Goal: Information Seeking & Learning: Compare options

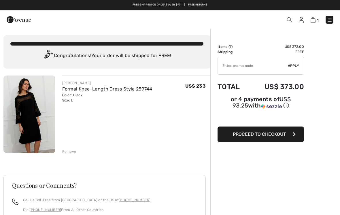
click at [66, 152] on div "Remove" at bounding box center [69, 151] width 14 height 5
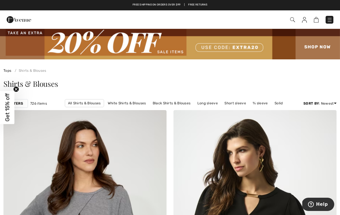
click at [104, 48] on img at bounding box center [170, 43] width 340 height 31
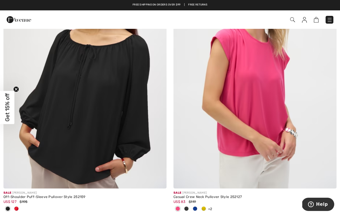
scroll to position [3182, 0]
click at [241, 106] on img at bounding box center [254, 66] width 163 height 244
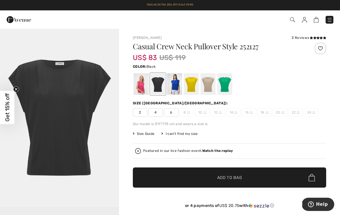
click at [142, 84] on div at bounding box center [141, 84] width 15 height 22
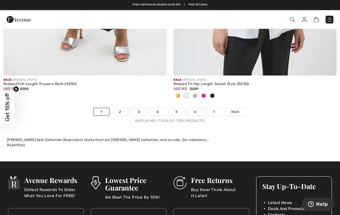
scroll to position [5003, 0]
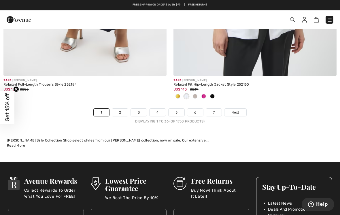
click at [123, 108] on link "2" at bounding box center [120, 111] width 16 height 7
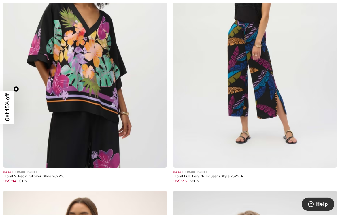
scroll to position [4186, 0]
click at [79, 68] on img at bounding box center [84, 45] width 163 height 244
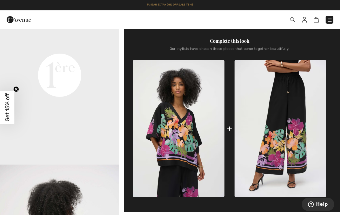
scroll to position [206, 0]
click at [281, 113] on img at bounding box center [279, 128] width 91 height 137
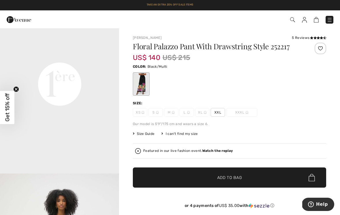
scroll to position [384, 0]
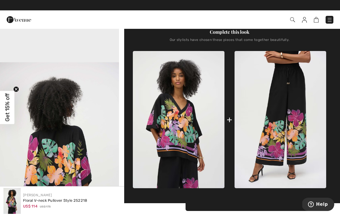
scroll to position [294, 0]
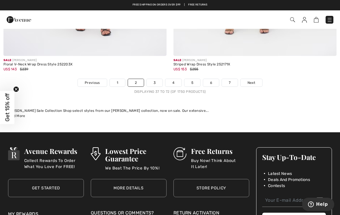
scroll to position [5113, 0]
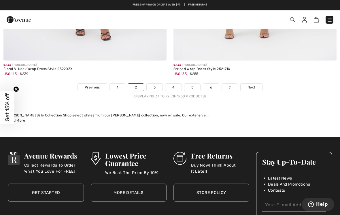
click at [155, 83] on link "3" at bounding box center [154, 86] width 16 height 7
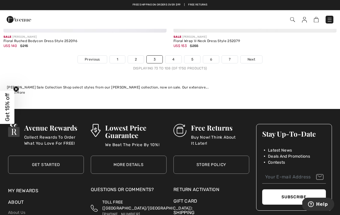
scroll to position [5103, 0]
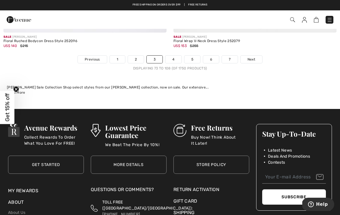
click at [174, 56] on link "4" at bounding box center [173, 59] width 16 height 7
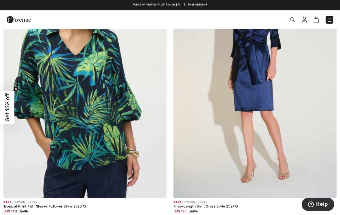
scroll to position [441, 0]
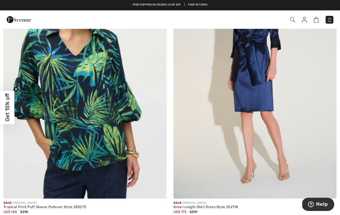
click at [252, 71] on img at bounding box center [254, 76] width 163 height 244
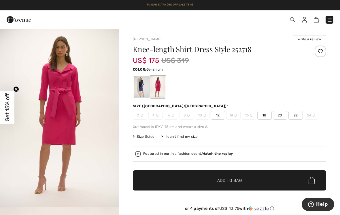
click at [155, 86] on div at bounding box center [157, 87] width 15 height 22
click at [25, 165] on img "1 / 5" at bounding box center [59, 117] width 119 height 178
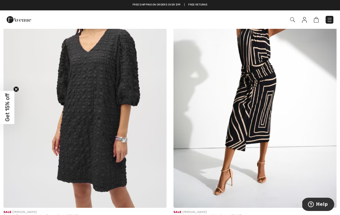
scroll to position [2648, 0]
click at [85, 110] on img at bounding box center [84, 85] width 163 height 244
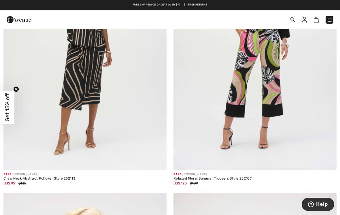
scroll to position [4100, 0]
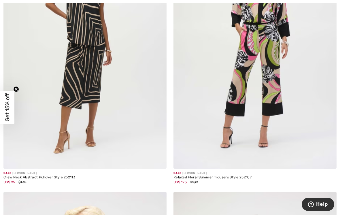
click at [236, 91] on img at bounding box center [254, 46] width 163 height 244
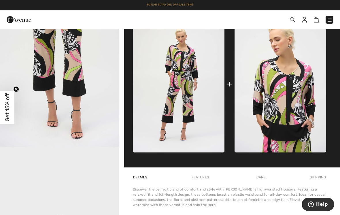
click at [269, 122] on img at bounding box center [279, 83] width 91 height 137
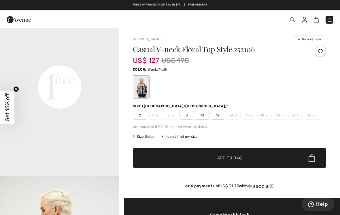
scroll to position [388, 0]
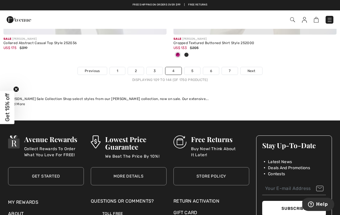
scroll to position [5034, 0]
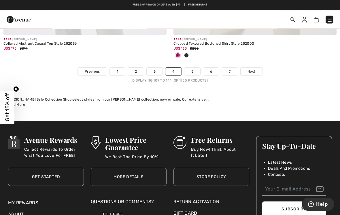
click at [193, 68] on link "5" at bounding box center [192, 71] width 16 height 7
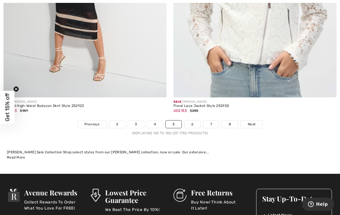
scroll to position [4972, 0]
click at [194, 121] on link "6" at bounding box center [192, 123] width 16 height 7
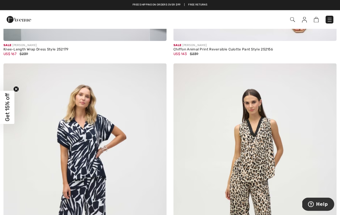
scroll to position [2787, 0]
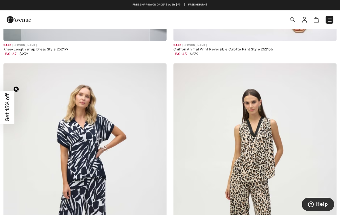
click at [291, 21] on img at bounding box center [292, 19] width 5 height 5
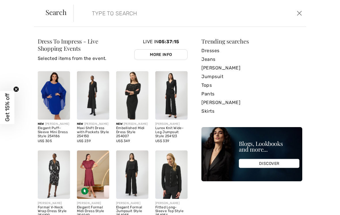
click at [95, 9] on input "search" at bounding box center [165, 13] width 156 height 17
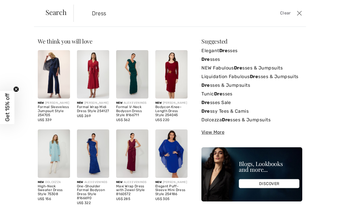
type input "Dress"
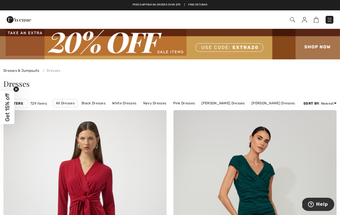
click at [292, 20] on img at bounding box center [292, 19] width 5 height 5
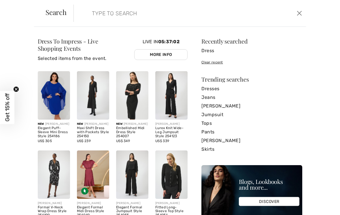
click at [87, 14] on input "search" at bounding box center [165, 13] width 156 height 17
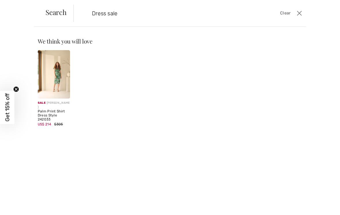
type input "Dress sale"
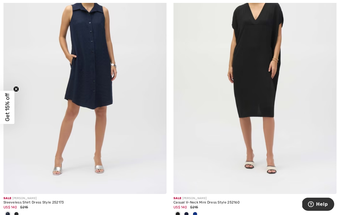
scroll to position [2139, 0]
click at [247, 71] on img at bounding box center [254, 71] width 163 height 244
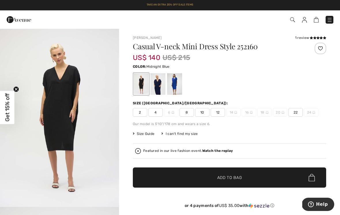
click at [157, 84] on div at bounding box center [157, 84] width 15 height 22
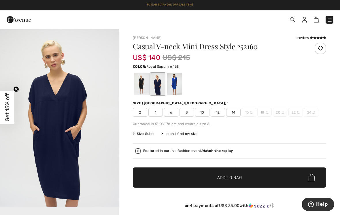
click at [176, 83] on div at bounding box center [174, 84] width 15 height 22
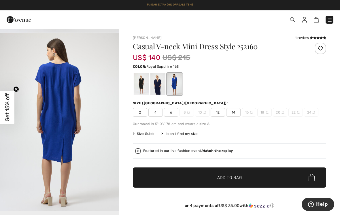
scroll to position [163, 0]
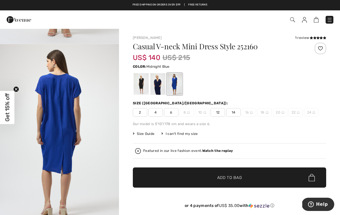
click at [156, 85] on div at bounding box center [157, 84] width 15 height 22
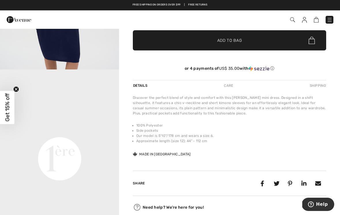
scroll to position [137, 0]
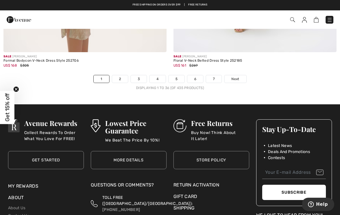
scroll to position [5066, 0]
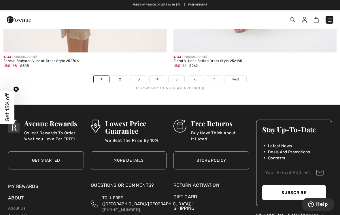
click at [121, 75] on link "2" at bounding box center [120, 78] width 16 height 7
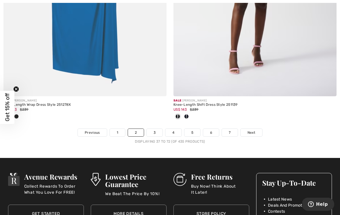
scroll to position [4956, 0]
click at [155, 129] on link "3" at bounding box center [154, 132] width 16 height 7
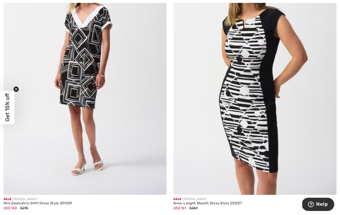
scroll to position [3587, 0]
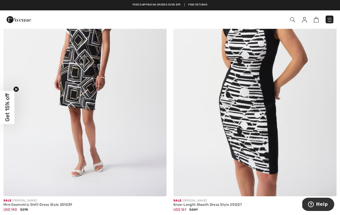
click at [245, 97] on img at bounding box center [254, 74] width 163 height 244
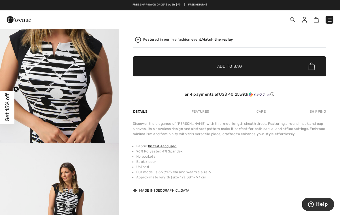
scroll to position [112, 0]
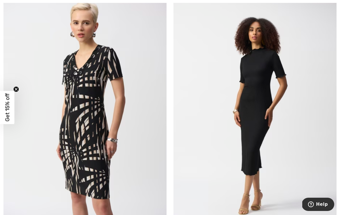
scroll to position [4083, 0]
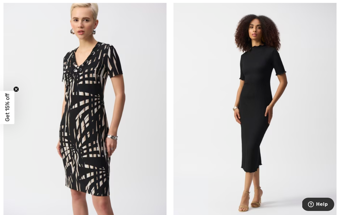
click at [81, 113] on img at bounding box center [84, 112] width 163 height 244
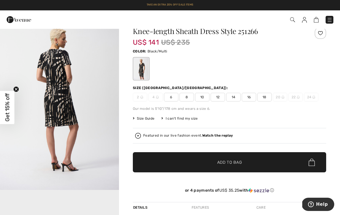
scroll to position [16, 0]
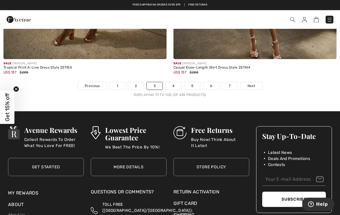
scroll to position [5057, 0]
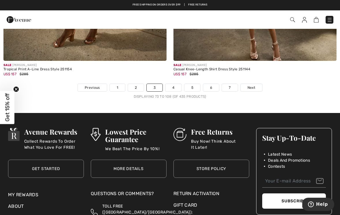
click at [172, 86] on link "4" at bounding box center [173, 87] width 16 height 7
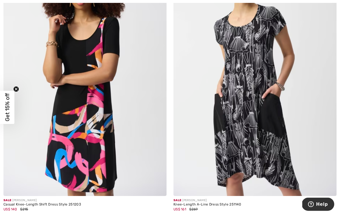
scroll to position [4923, 0]
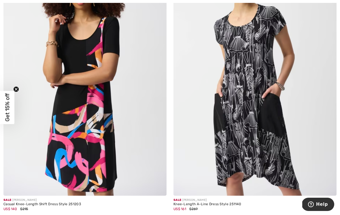
click at [244, 100] on img at bounding box center [254, 73] width 163 height 244
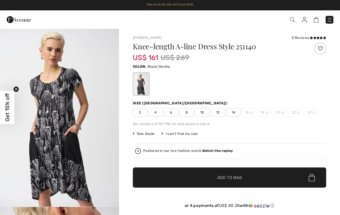
checkbox input "true"
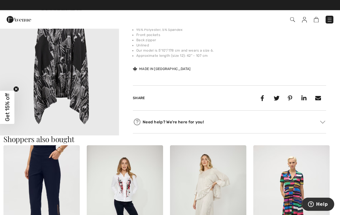
scroll to position [226, 0]
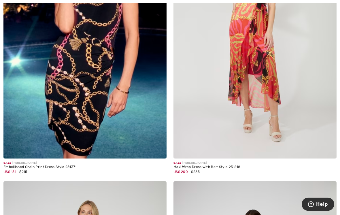
scroll to position [196, 0]
click at [84, 92] on img at bounding box center [84, 36] width 163 height 244
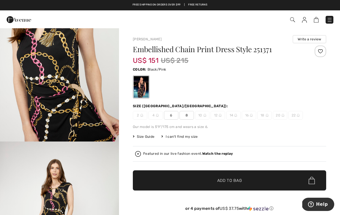
scroll to position [603, 0]
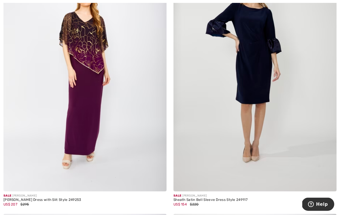
scroll to position [2638, 0]
click at [246, 63] on img at bounding box center [254, 69] width 163 height 244
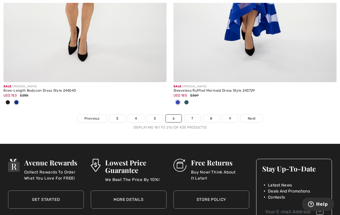
scroll to position [4989, 0]
click at [193, 115] on link "7" at bounding box center [192, 118] width 16 height 7
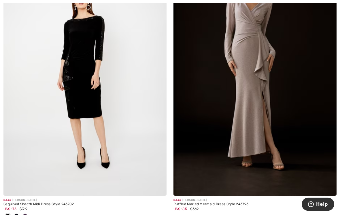
scroll to position [160, 0]
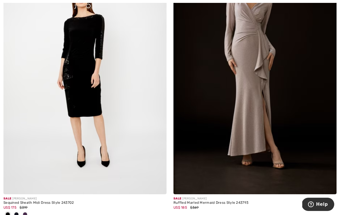
click at [82, 67] on img at bounding box center [84, 72] width 163 height 244
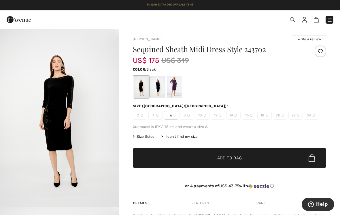
click at [159, 85] on div at bounding box center [157, 87] width 15 height 22
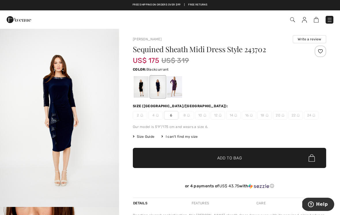
click at [176, 86] on div at bounding box center [174, 87] width 15 height 22
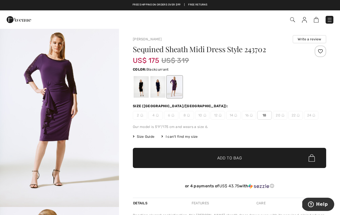
click at [7, 142] on img "1 / 4" at bounding box center [59, 117] width 119 height 178
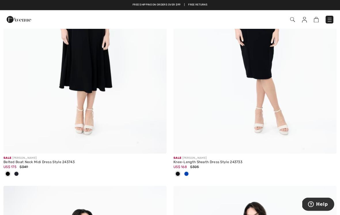
scroll to position [1903, 0]
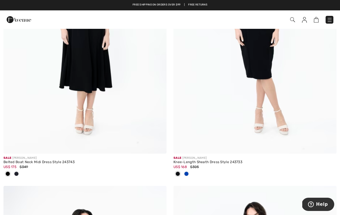
click at [249, 54] on img at bounding box center [254, 31] width 163 height 244
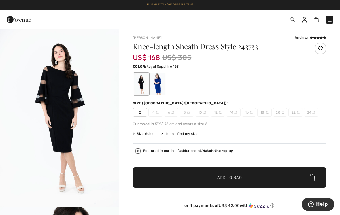
click at [160, 83] on div at bounding box center [157, 84] width 15 height 22
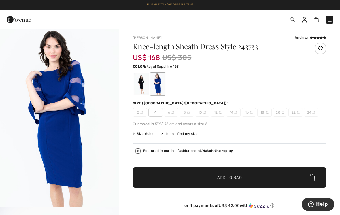
click at [160, 84] on div at bounding box center [157, 84] width 15 height 22
click at [140, 81] on div at bounding box center [141, 84] width 15 height 22
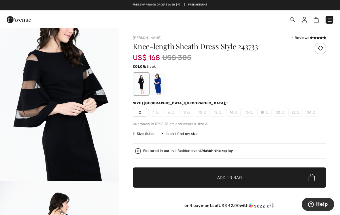
scroll to position [560, 0]
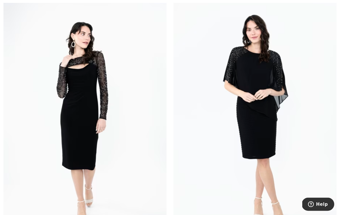
scroll to position [2090, 0]
click at [245, 112] on img at bounding box center [254, 121] width 163 height 244
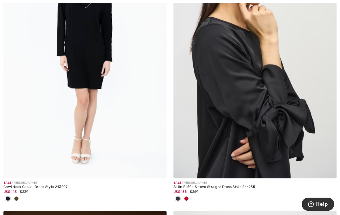
scroll to position [2985, 0]
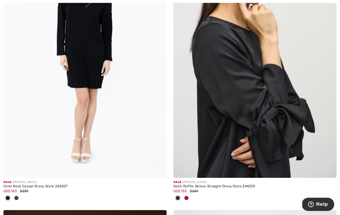
click at [233, 102] on img at bounding box center [254, 55] width 163 height 244
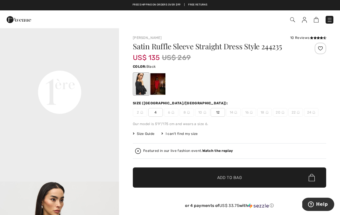
scroll to position [386, 0]
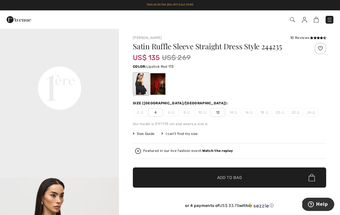
click at [158, 78] on div at bounding box center [157, 84] width 15 height 22
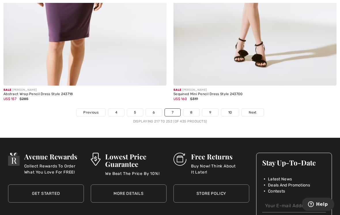
scroll to position [5041, 0]
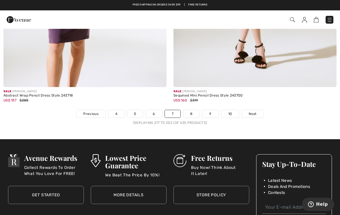
click at [192, 110] on link "8" at bounding box center [191, 113] width 16 height 7
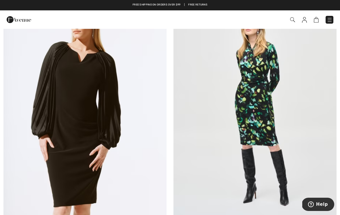
scroll to position [391, 0]
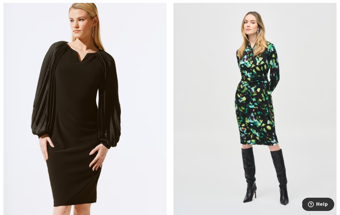
click at [77, 114] on img at bounding box center [84, 108] width 163 height 244
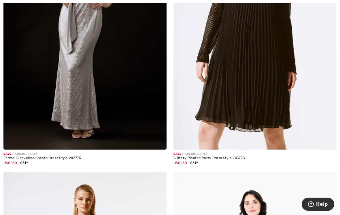
scroll to position [1273, 0]
click at [229, 54] on img at bounding box center [254, 27] width 163 height 244
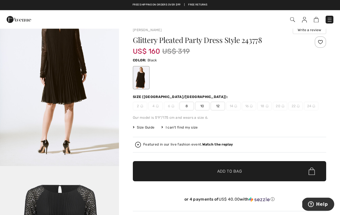
scroll to position [5, 0]
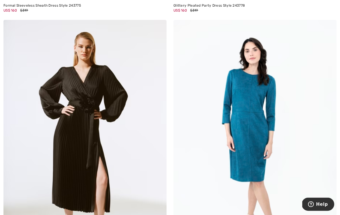
scroll to position [1426, 0]
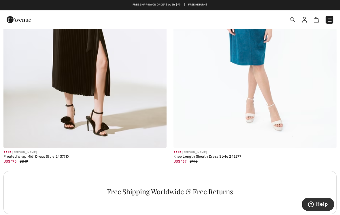
click at [35, 171] on div "Free Shipping Worldwide & Free Returns" at bounding box center [169, 192] width 333 height 43
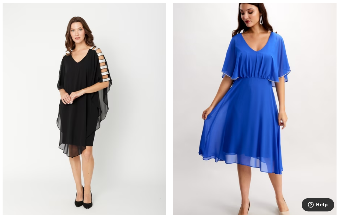
scroll to position [1780, 0]
click at [81, 101] on img at bounding box center [84, 107] width 163 height 244
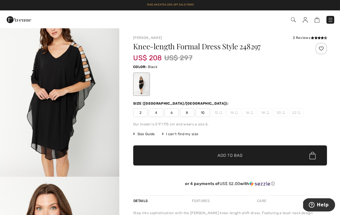
scroll to position [551, 0]
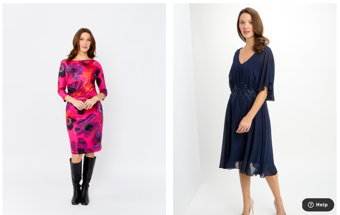
scroll to position [2307, 0]
click at [249, 96] on img at bounding box center [254, 114] width 163 height 244
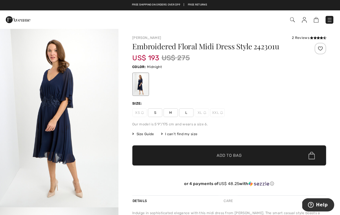
click at [131, 166] on div "[PERSON_NAME] 2 Reviews 2 Reviews Embroidered Floral Midi Dress Style 242301u U…" at bounding box center [229, 178] width 221 height 300
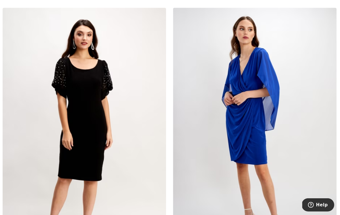
scroll to position [2825, 0]
click at [63, 115] on img at bounding box center [84, 129] width 163 height 244
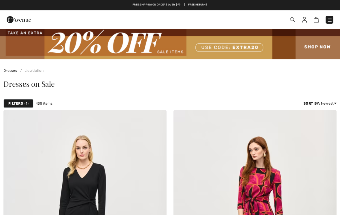
scroll to position [2825, 0]
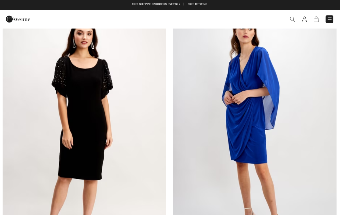
checkbox input "true"
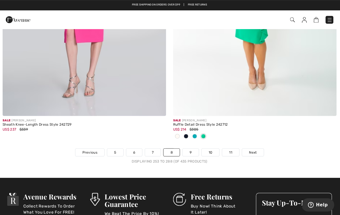
scroll to position [4908, 0]
click at [191, 148] on link "9" at bounding box center [191, 151] width 16 height 7
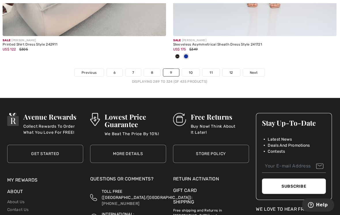
scroll to position [5073, 0]
click at [192, 69] on link "10" at bounding box center [191, 71] width 18 height 7
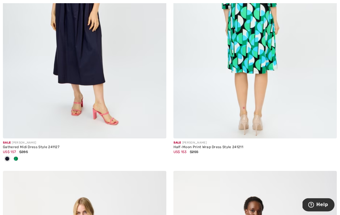
scroll to position [3636, 0]
click at [236, 53] on img at bounding box center [254, 16] width 163 height 244
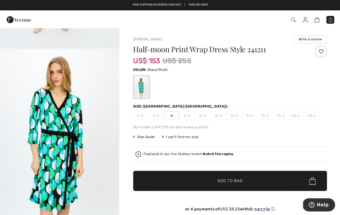
scroll to position [514, 0]
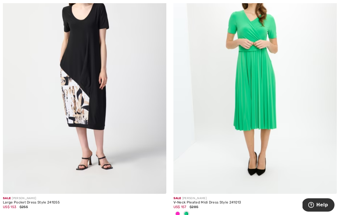
scroll to position [4402, 0]
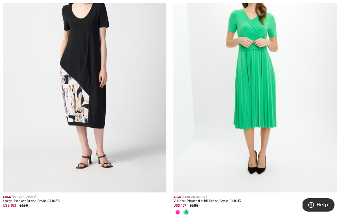
click at [82, 66] on img at bounding box center [84, 69] width 163 height 244
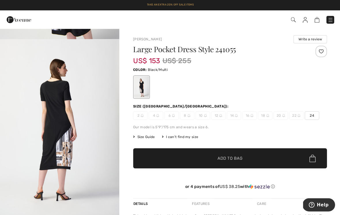
scroll to position [525, 0]
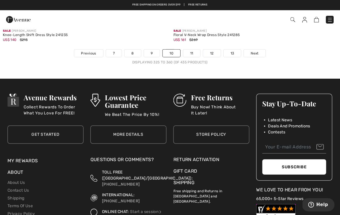
scroll to position [5110, 0]
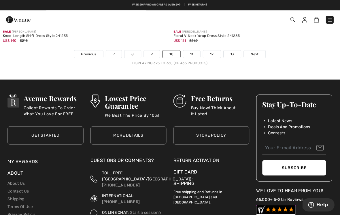
click at [191, 50] on link "11" at bounding box center [191, 53] width 17 height 7
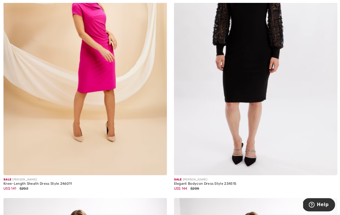
scroll to position [1844, 0]
click at [248, 71] on img at bounding box center [254, 52] width 163 height 244
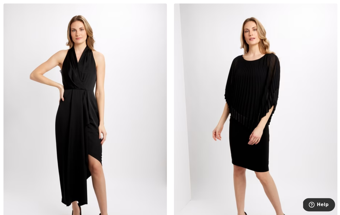
scroll to position [2038, 0]
click at [245, 104] on img at bounding box center [254, 125] width 163 height 244
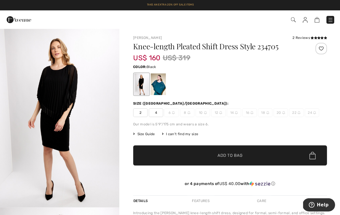
click at [157, 84] on div at bounding box center [157, 84] width 15 height 22
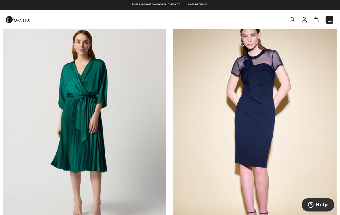
scroll to position [2314, 0]
click at [217, 129] on img at bounding box center [254, 125] width 163 height 244
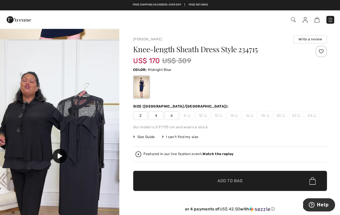
scroll to position [1, 0]
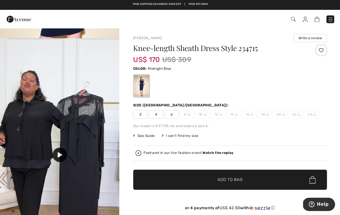
click at [60, 147] on img at bounding box center [59, 144] width 119 height 211
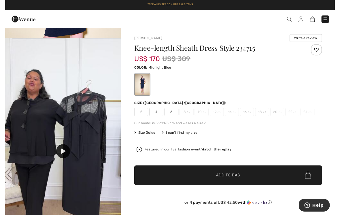
scroll to position [6, 0]
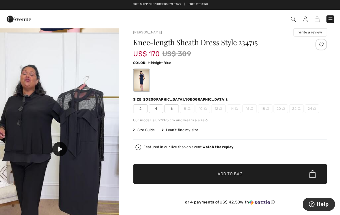
click at [142, 79] on div at bounding box center [141, 81] width 15 height 22
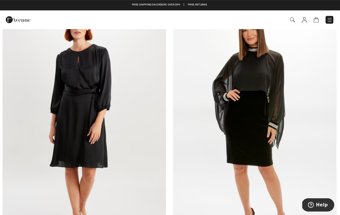
scroll to position [2859, 0]
click at [67, 99] on img at bounding box center [84, 123] width 163 height 244
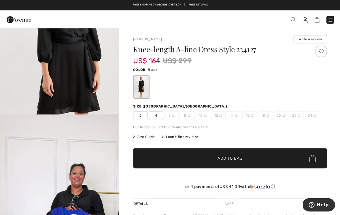
scroll to position [252, 0]
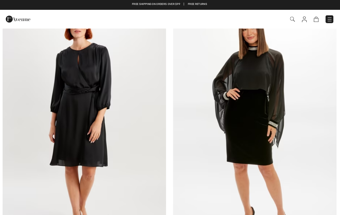
scroll to position [2851, 0]
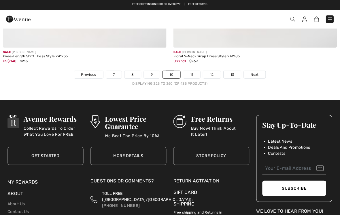
scroll to position [5089, 0]
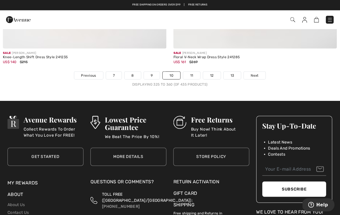
click at [193, 71] on link "11" at bounding box center [191, 74] width 17 height 7
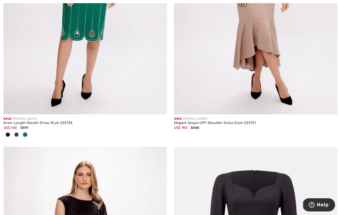
scroll to position [3603, 0]
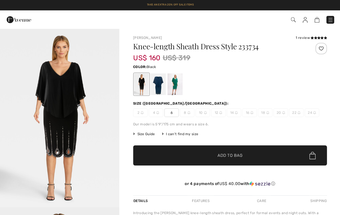
click at [158, 82] on div at bounding box center [157, 84] width 15 height 22
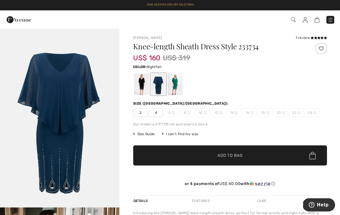
click at [180, 84] on div at bounding box center [174, 84] width 15 height 22
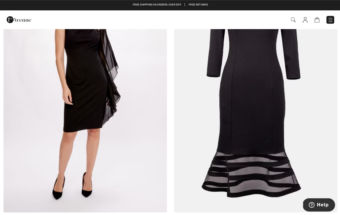
scroll to position [3781, 0]
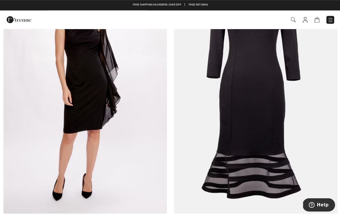
click at [79, 83] on img at bounding box center [84, 90] width 163 height 244
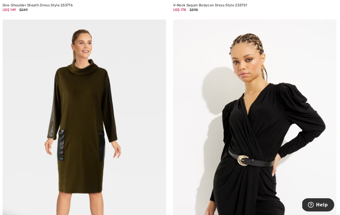
scroll to position [4550, 0]
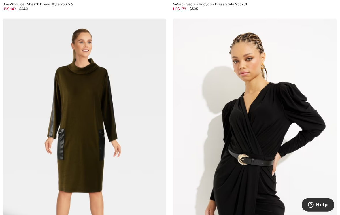
click at [73, 116] on img at bounding box center [84, 141] width 163 height 244
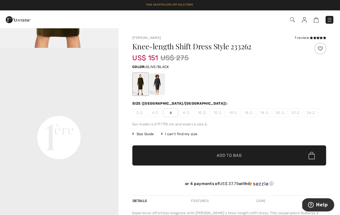
scroll to position [339, 0]
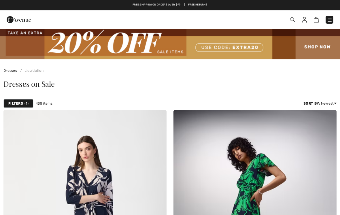
checkbox input "true"
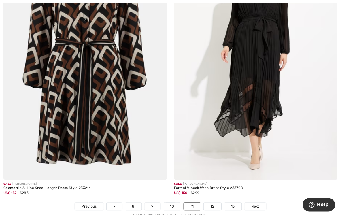
scroll to position [4911, 0]
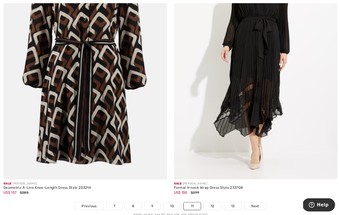
click at [245, 103] on img at bounding box center [254, 56] width 163 height 244
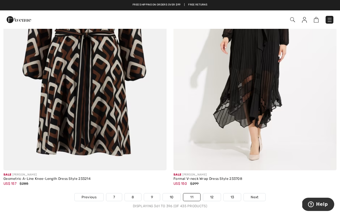
click at [212, 193] on link "12" at bounding box center [212, 196] width 18 height 7
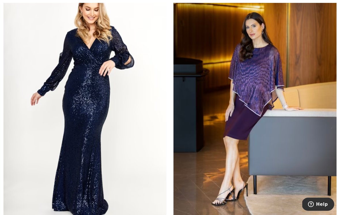
scroll to position [394, 0]
click at [246, 92] on img at bounding box center [254, 105] width 163 height 244
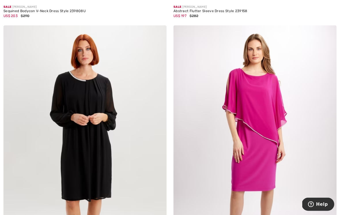
scroll to position [619, 0]
click at [82, 106] on img at bounding box center [84, 147] width 163 height 244
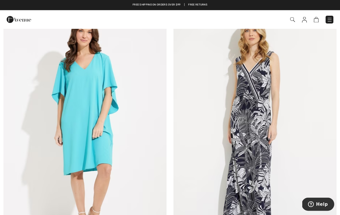
scroll to position [2330, 0]
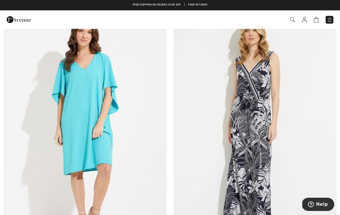
click at [89, 114] on img at bounding box center [84, 128] width 163 height 244
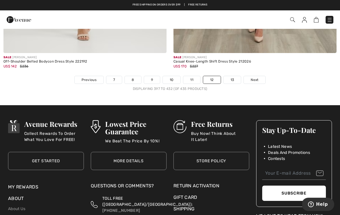
scroll to position [5017, 0]
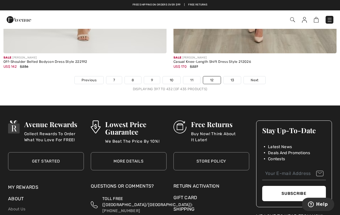
click at [234, 76] on link "13" at bounding box center [232, 79] width 18 height 7
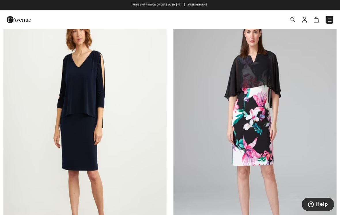
scroll to position [102, 0]
